Goal: Task Accomplishment & Management: Use online tool/utility

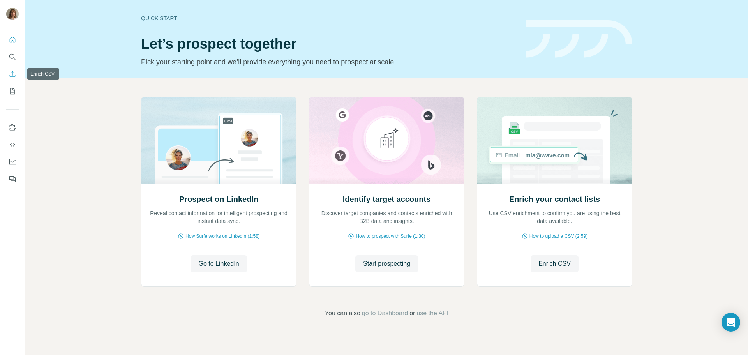
click at [13, 73] on icon "Enrich CSV" at bounding box center [13, 74] width 8 height 8
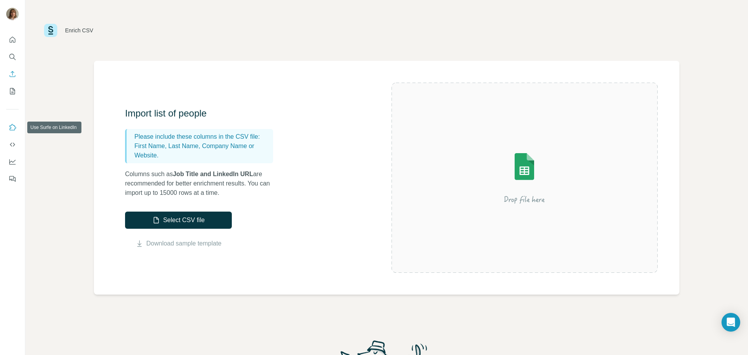
click at [12, 131] on icon "Use Surfe on LinkedIn" at bounding box center [13, 128] width 8 height 8
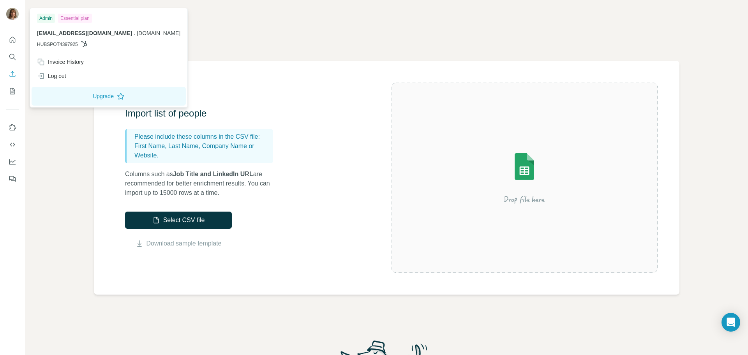
click at [20, 13] on div at bounding box center [13, 15] width 23 height 26
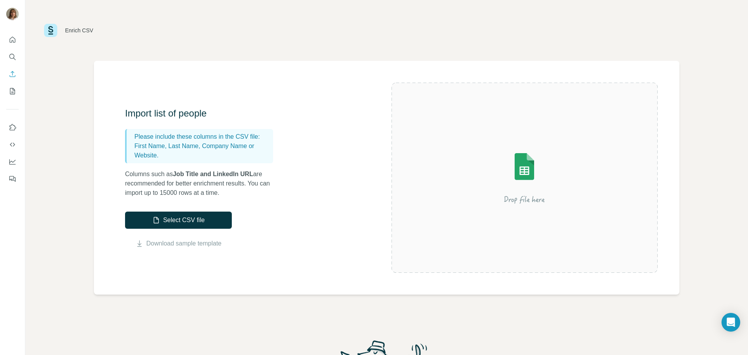
click at [14, 13] on img at bounding box center [12, 14] width 12 height 12
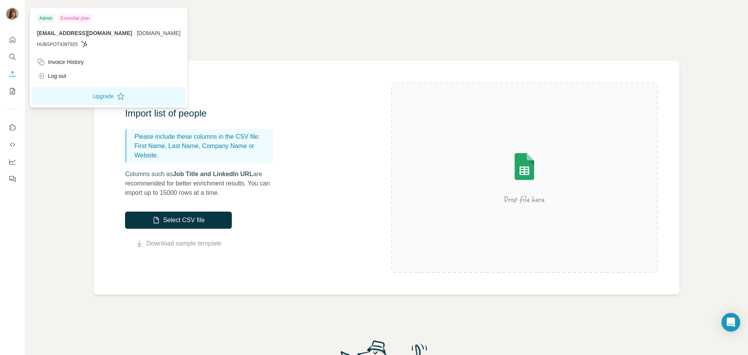
click at [450, 35] on div "Enrich CSV" at bounding box center [387, 30] width 686 height 23
click at [11, 16] on img at bounding box center [12, 14] width 12 height 12
click at [16, 38] on button "Quick start" at bounding box center [12, 40] width 12 height 14
